Goal: Check status

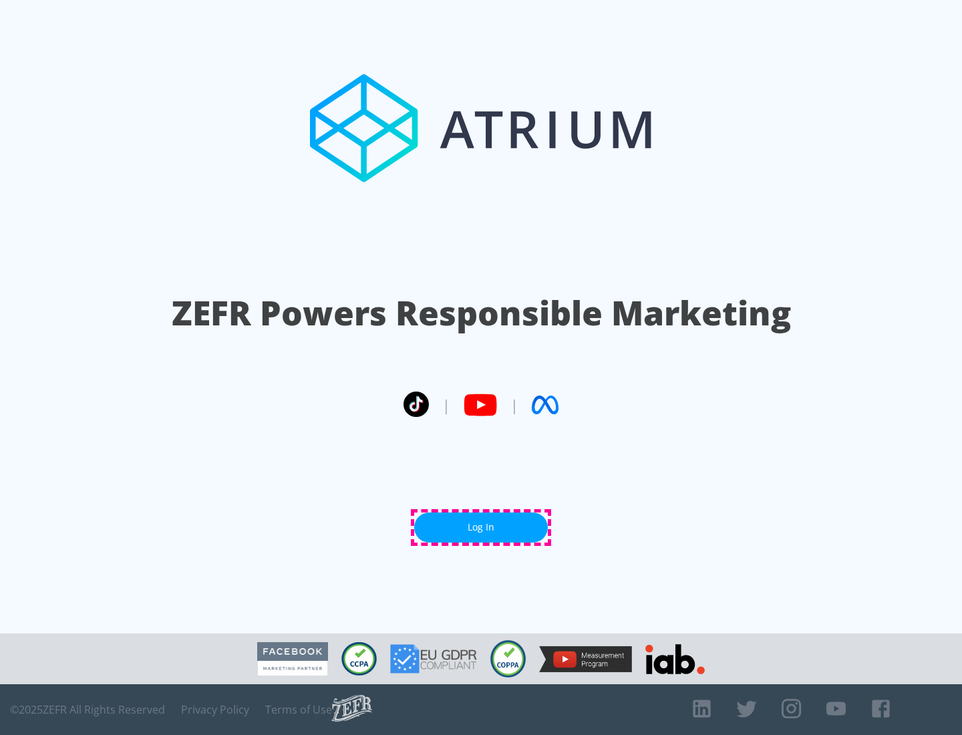
click at [481, 527] on link "Log In" at bounding box center [481, 528] width 134 height 30
